Goal: Information Seeking & Learning: Find specific page/section

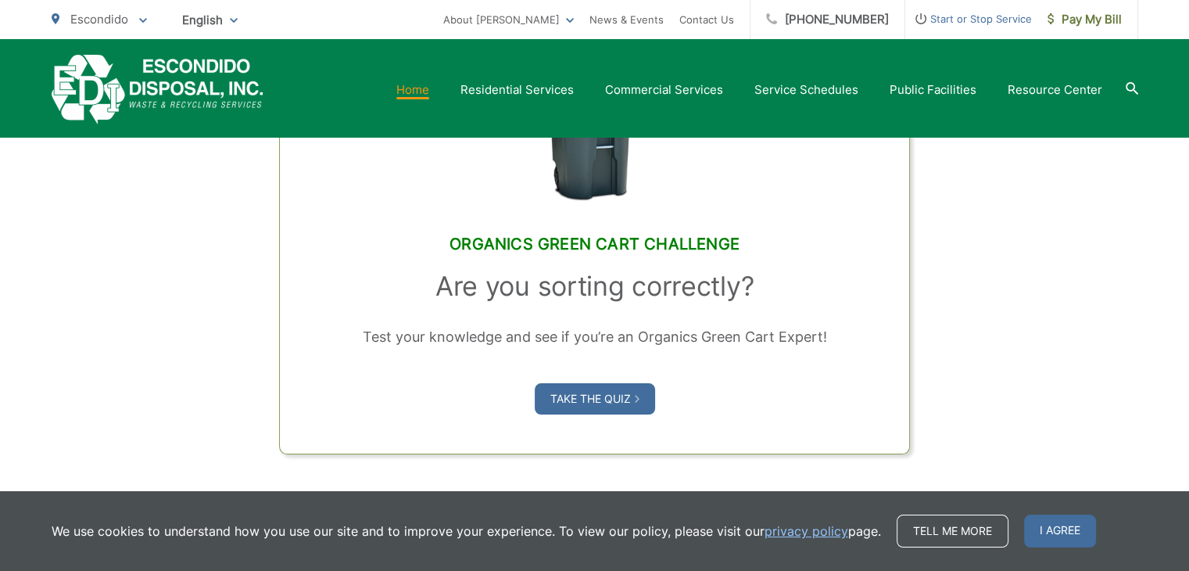
scroll to position [1407, 0]
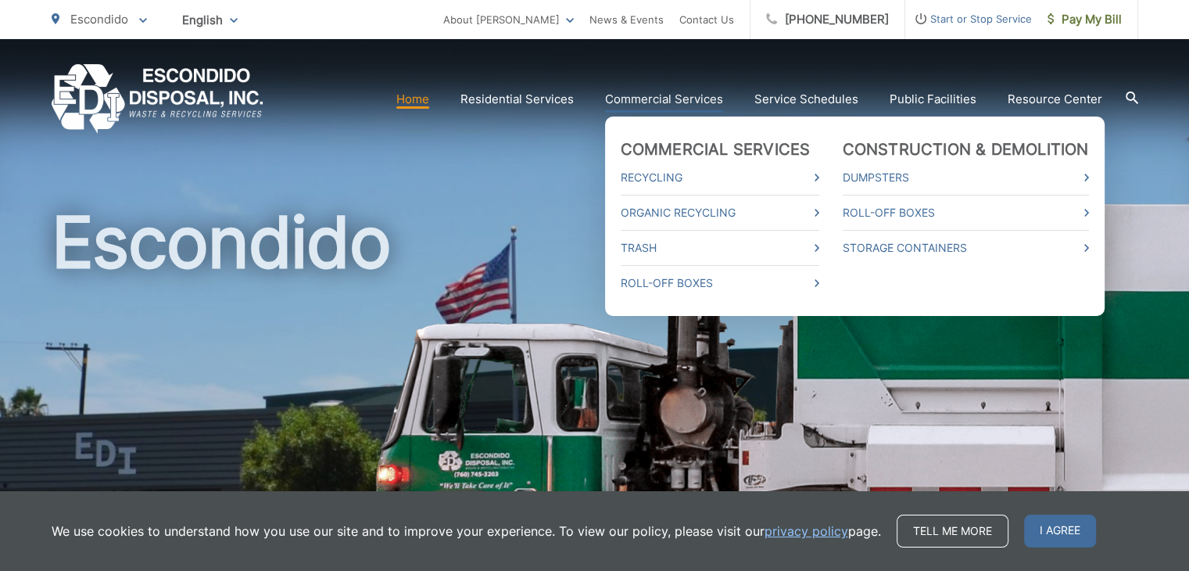
click at [704, 102] on link "Commercial Services" at bounding box center [664, 99] width 118 height 19
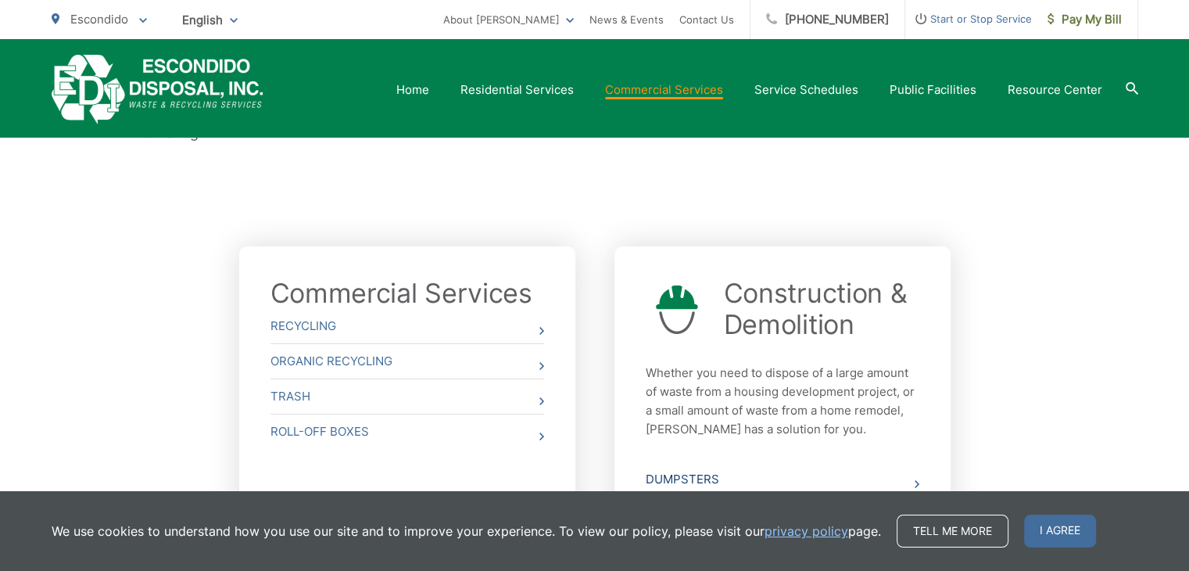
scroll to position [469, 0]
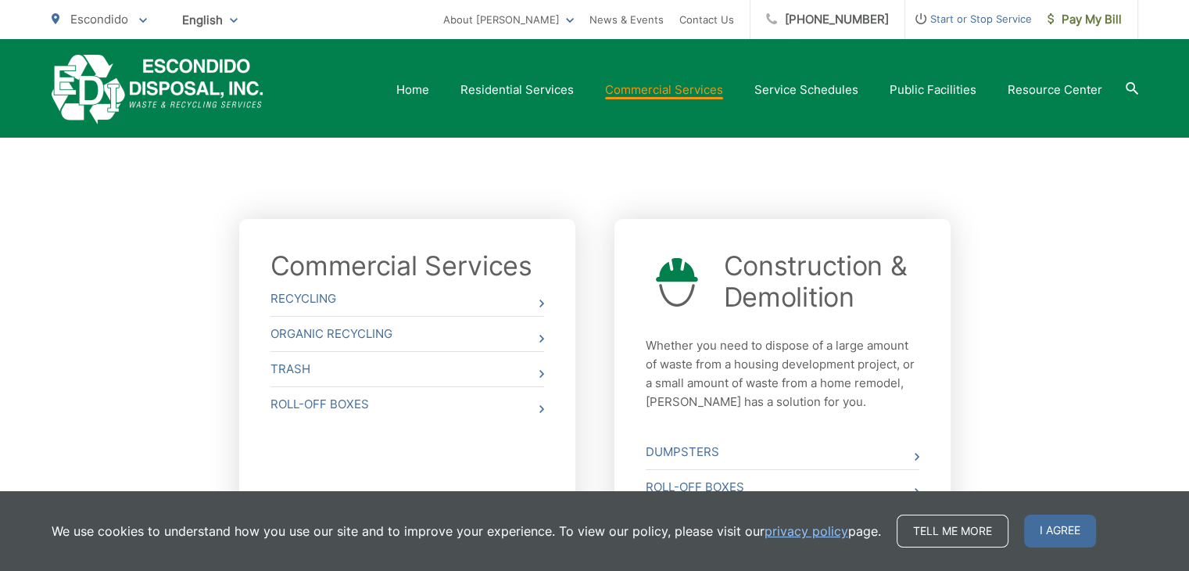
click at [1075, 524] on span "I agree" at bounding box center [1060, 530] width 72 height 33
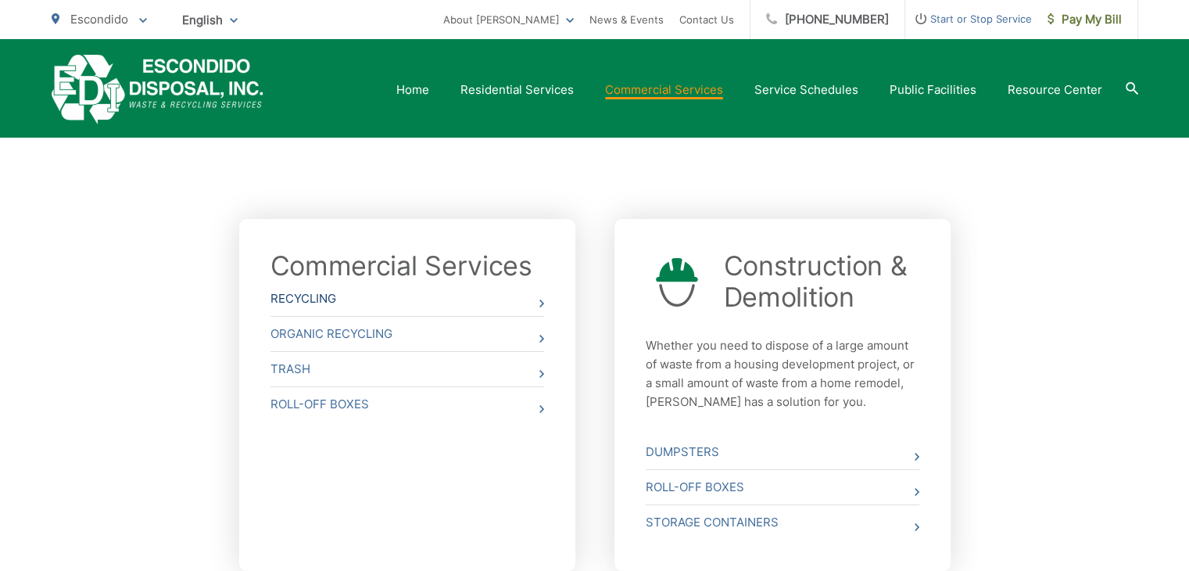
click at [328, 297] on link "Recycling" at bounding box center [407, 298] width 274 height 34
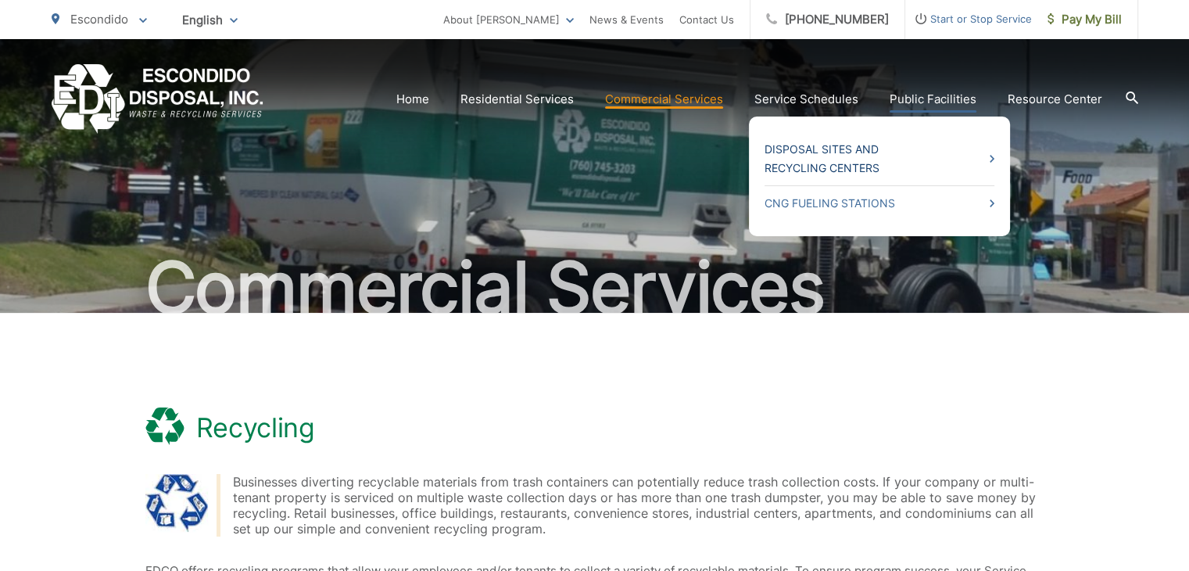
click at [863, 168] on link "Disposal Sites and Recycling Centers" at bounding box center [879, 159] width 230 height 38
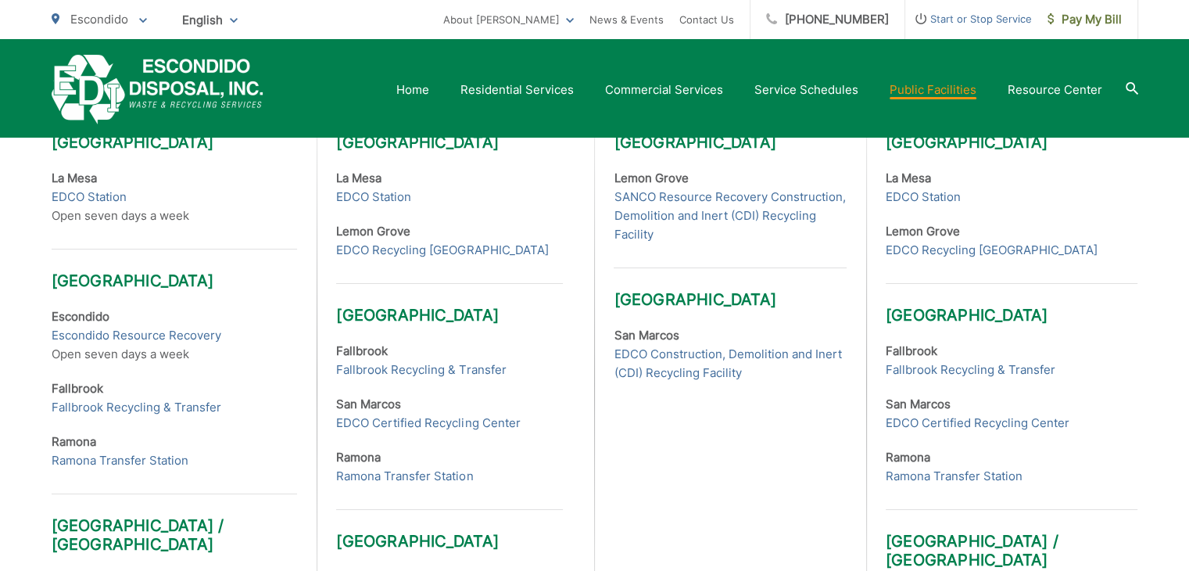
scroll to position [510, 0]
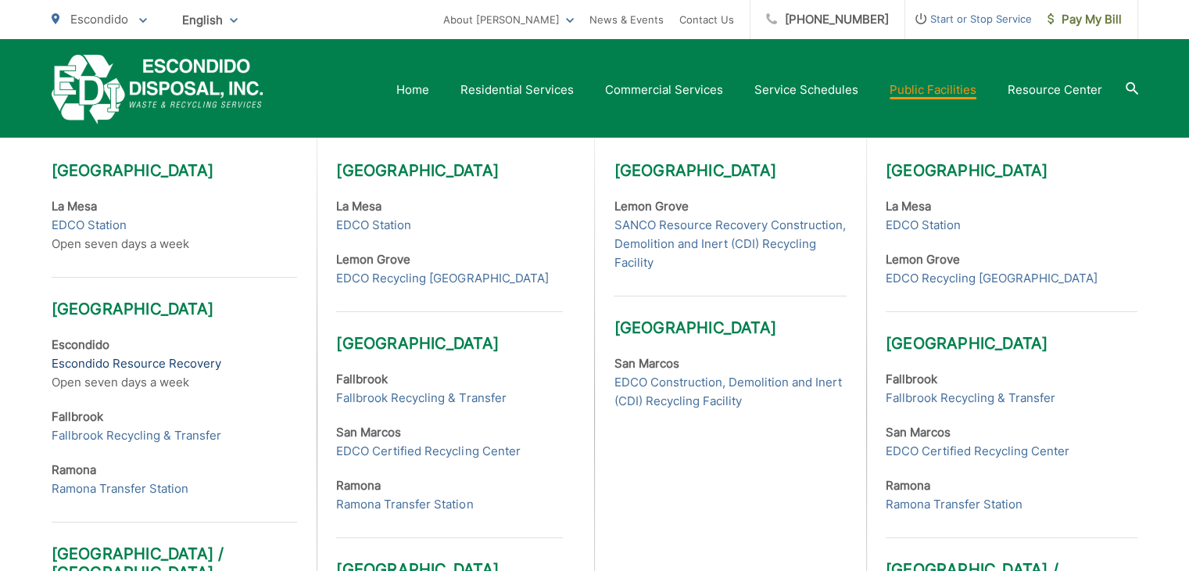
click at [152, 370] on link "Escondido Resource Recovery" at bounding box center [137, 363] width 170 height 19
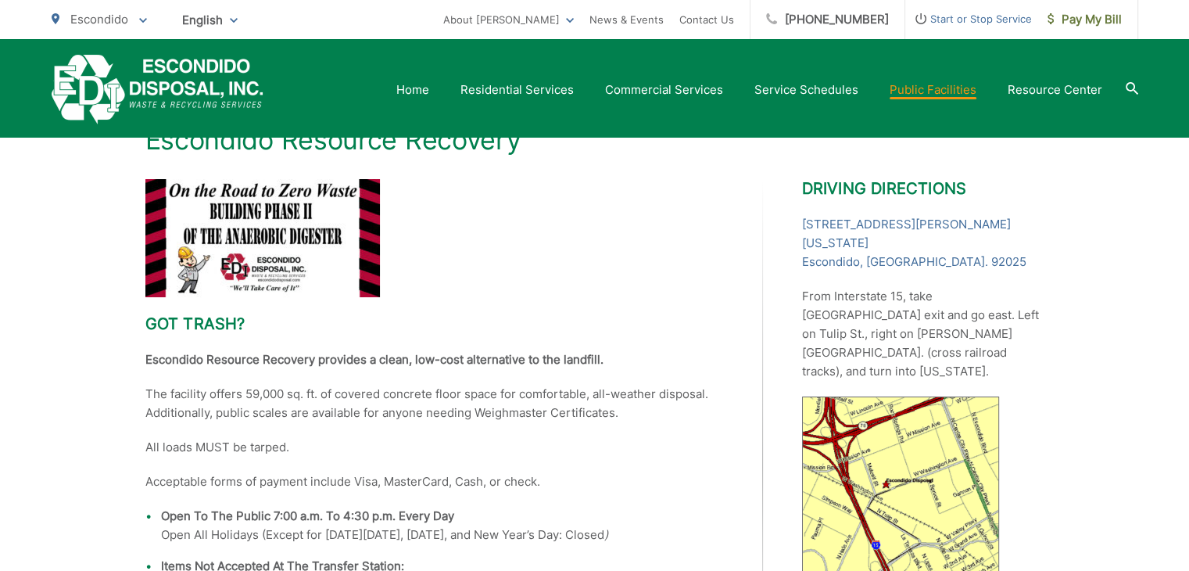
scroll to position [256, 0]
